Goal: Find specific page/section: Find specific page/section

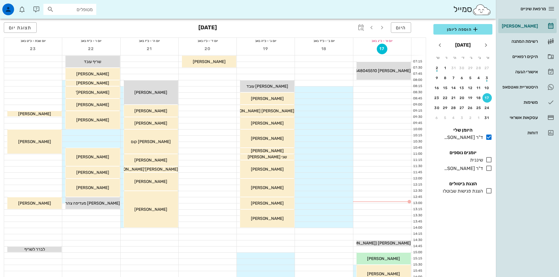
click at [81, 9] on input "מטופלים" at bounding box center [74, 10] width 38 height 8
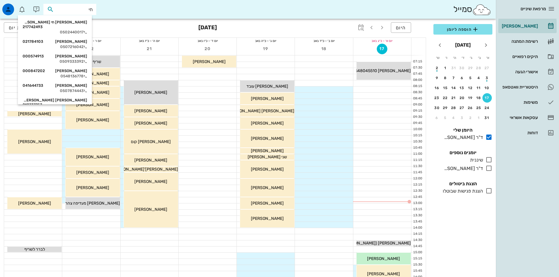
type input "חי מ"
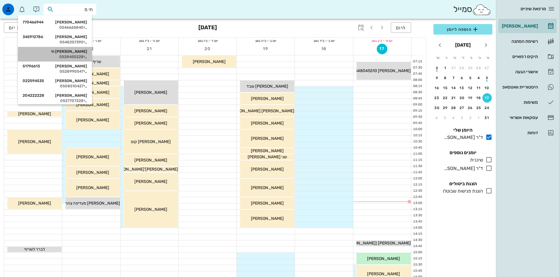
click at [83, 55] on div "0528455228" at bounding box center [55, 57] width 65 height 5
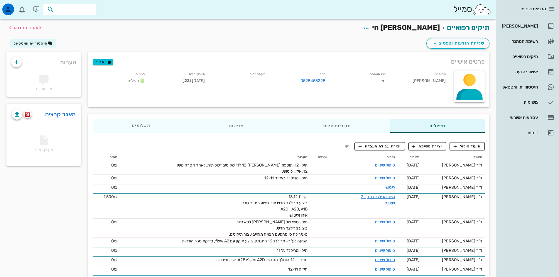
click at [90, 8] on input "text" at bounding box center [74, 10] width 38 height 8
type input "לוגס"
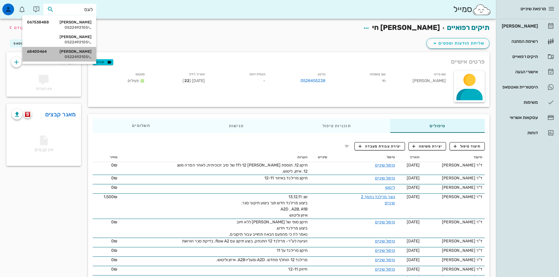
click at [78, 55] on div "0522492105" at bounding box center [59, 57] width 65 height 5
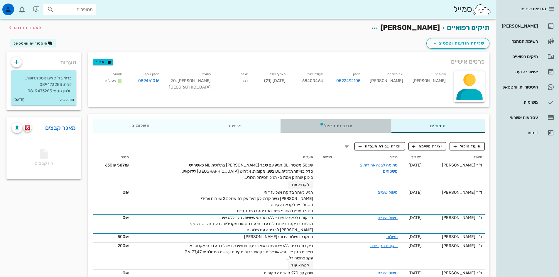
click at [331, 125] on div "תוכניות טיפול" at bounding box center [336, 126] width 111 height 14
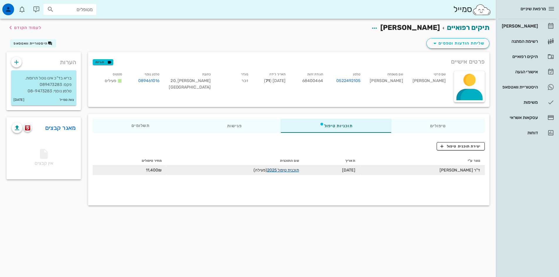
click at [299, 171] on link "תוכנית טיפול 2025" at bounding box center [283, 170] width 32 height 5
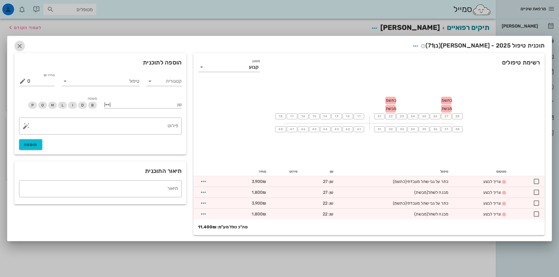
click at [19, 47] on icon "button" at bounding box center [19, 46] width 7 height 7
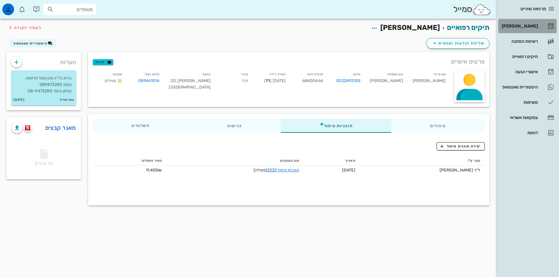
click at [520, 26] on div "[PERSON_NAME]" at bounding box center [519, 26] width 37 height 5
